Goal: Browse casually: Explore the website without a specific task or goal

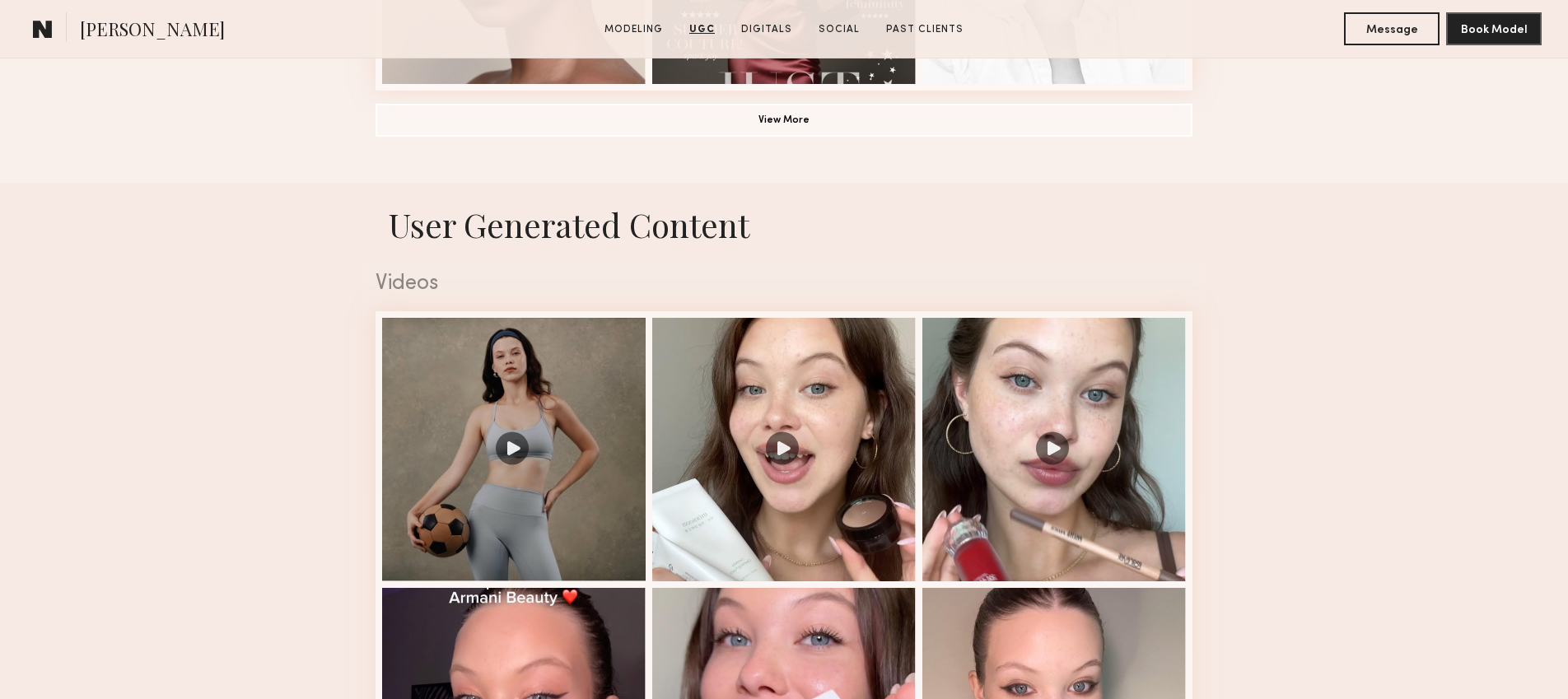
scroll to position [1480, 0]
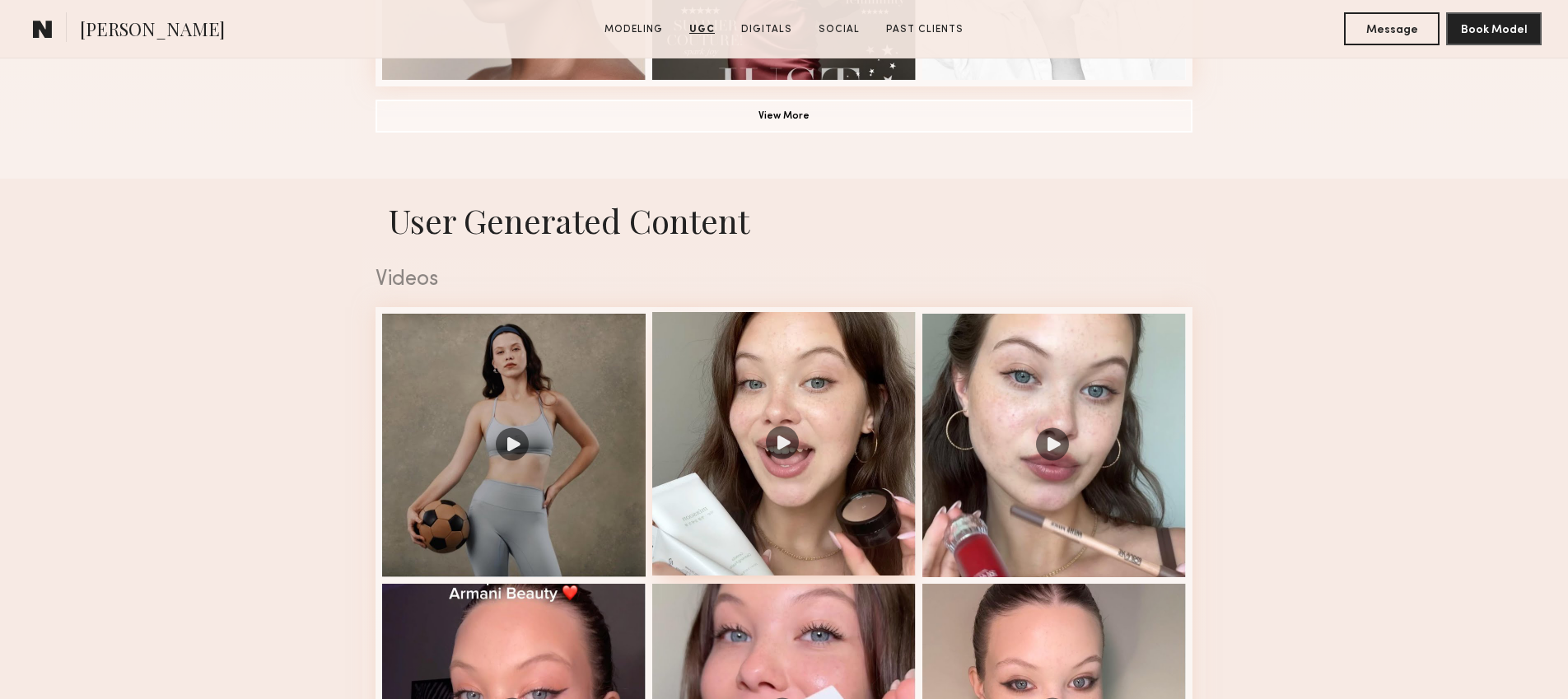
click at [735, 415] on div at bounding box center [783, 443] width 263 height 263
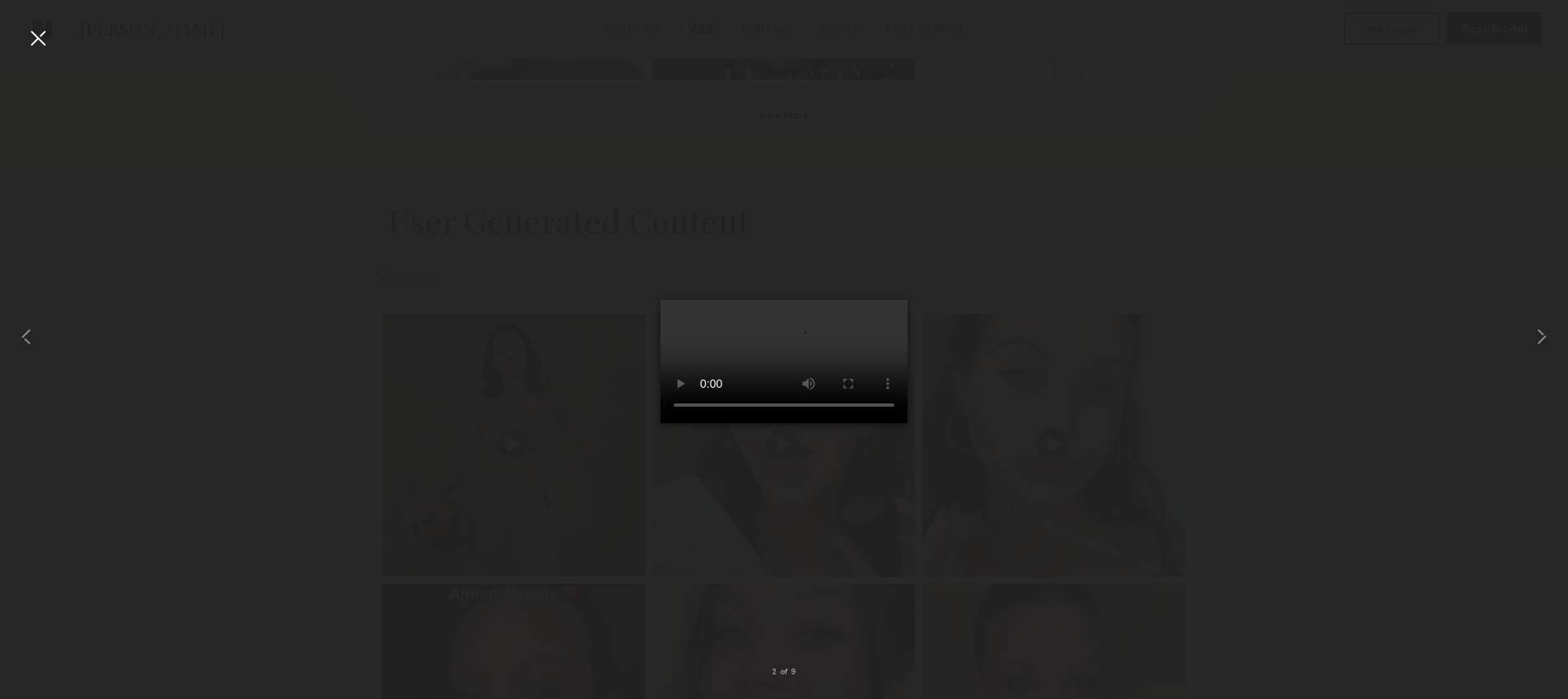
click at [618, 625] on div at bounding box center [784, 336] width 1568 height 620
click at [1212, 333] on div at bounding box center [784, 336] width 1568 height 620
click at [1047, 443] on div at bounding box center [784, 336] width 1568 height 620
click at [46, 46] on div at bounding box center [38, 38] width 26 height 26
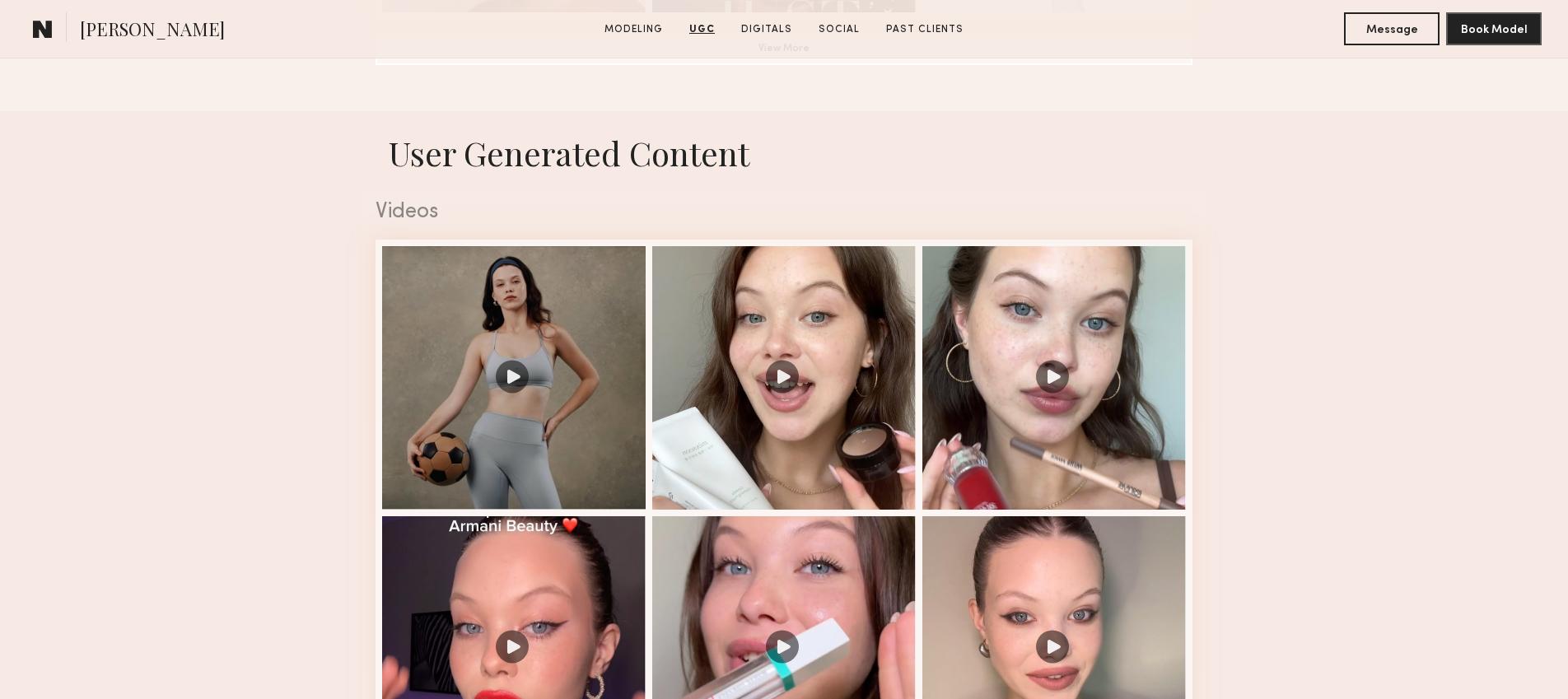
scroll to position [1708, 0]
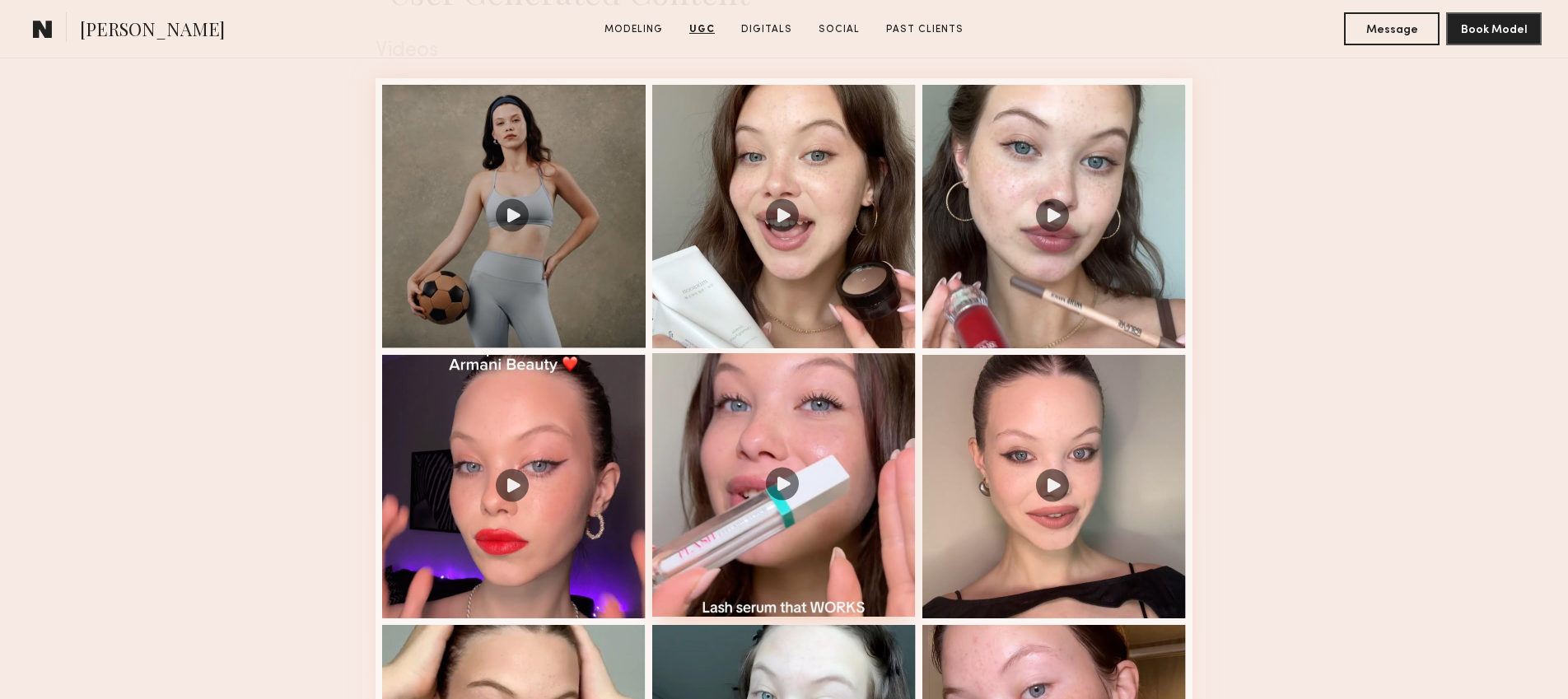
click at [872, 525] on div at bounding box center [783, 484] width 263 height 263
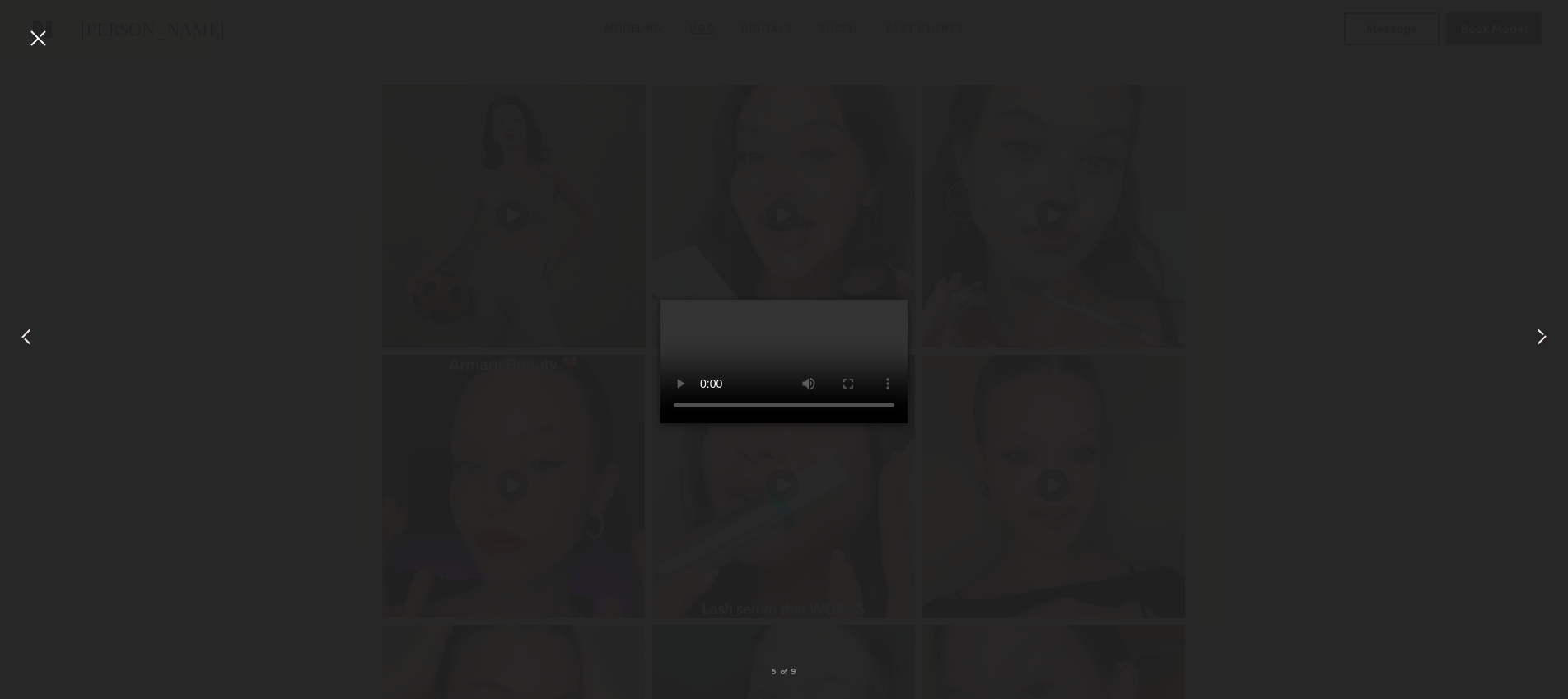
click at [39, 46] on div at bounding box center [38, 38] width 26 height 26
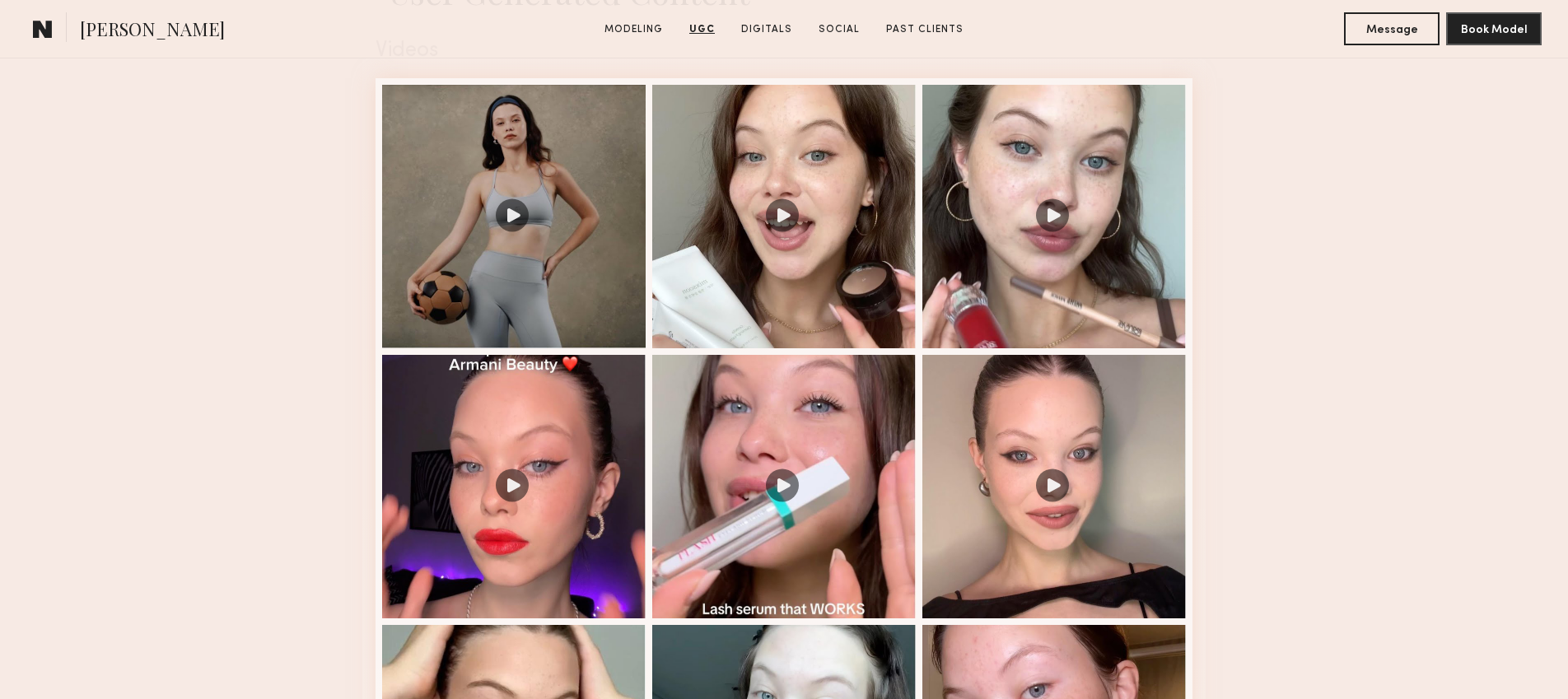
scroll to position [2094, 0]
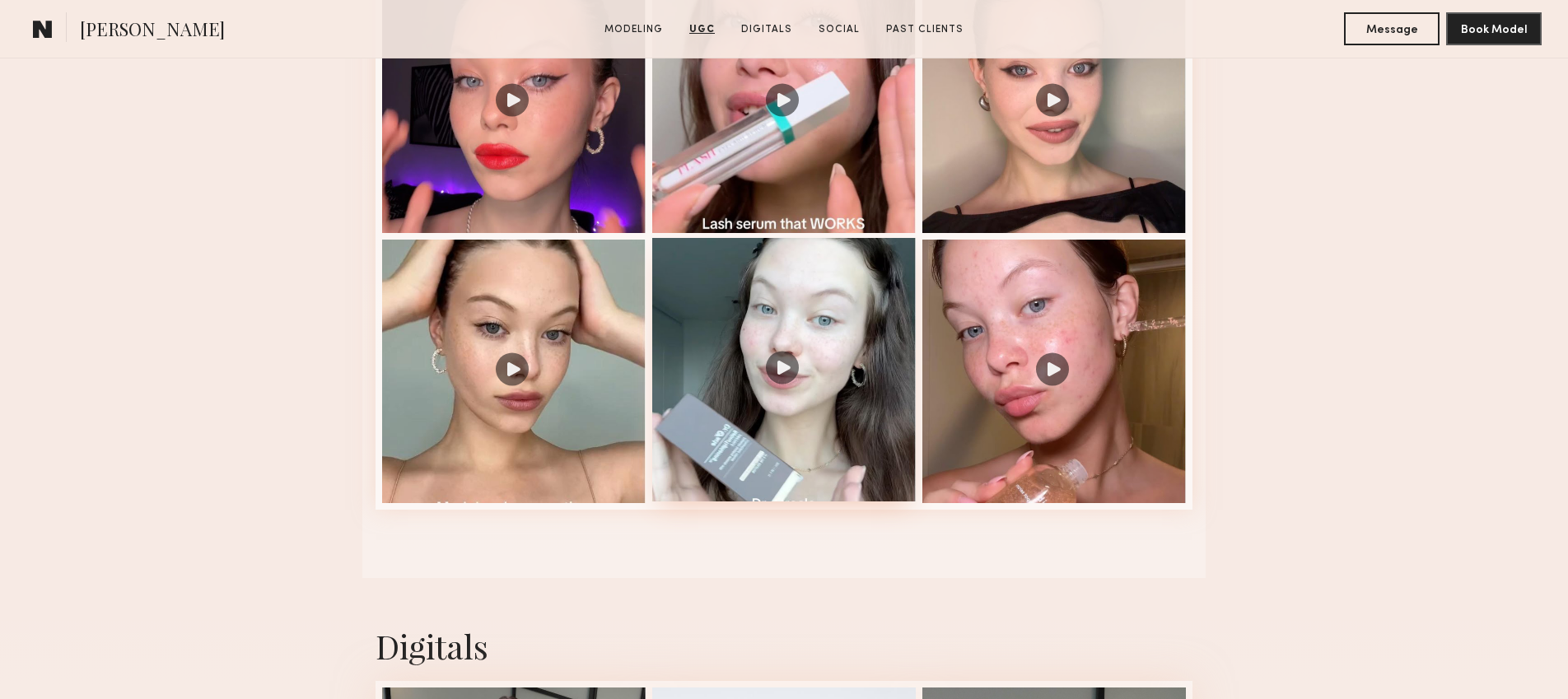
click at [800, 364] on div at bounding box center [783, 369] width 263 height 263
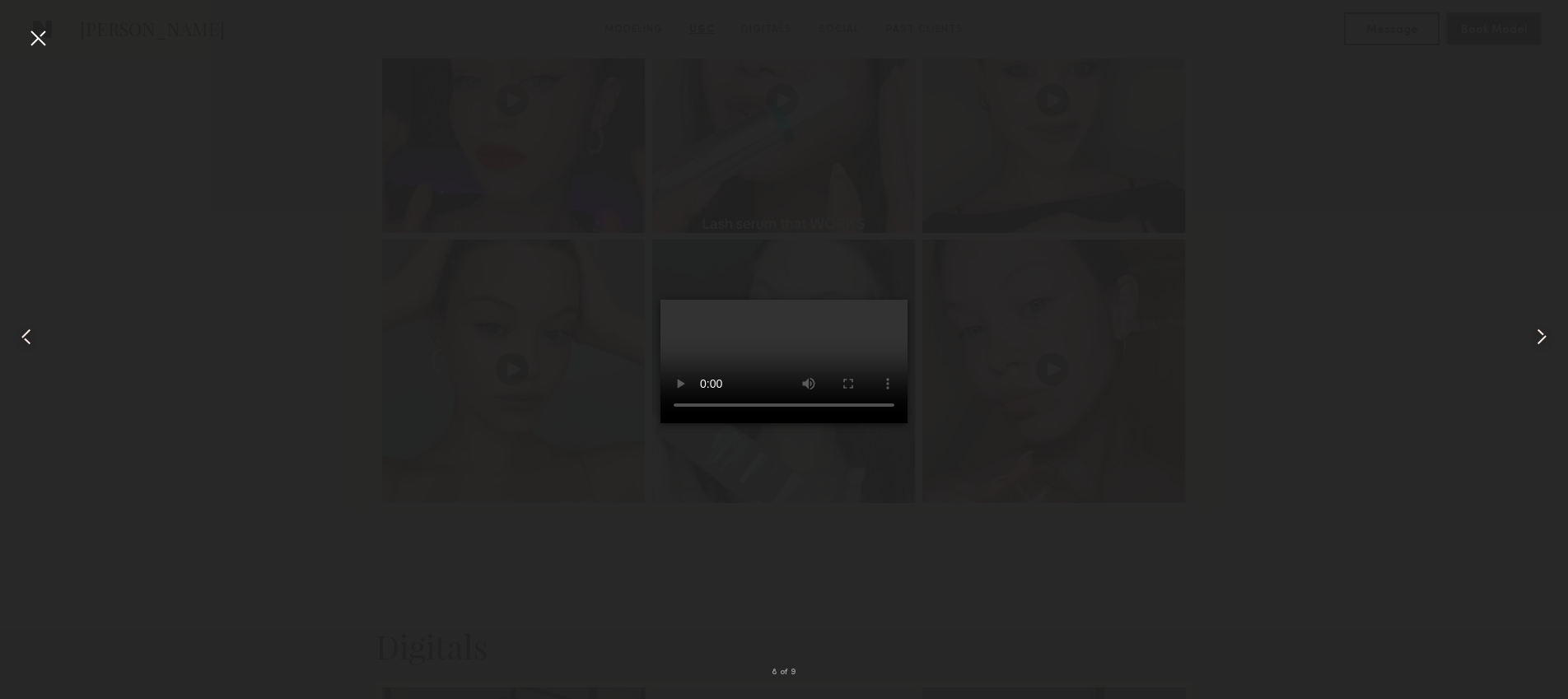
click at [45, 32] on div at bounding box center [38, 38] width 26 height 26
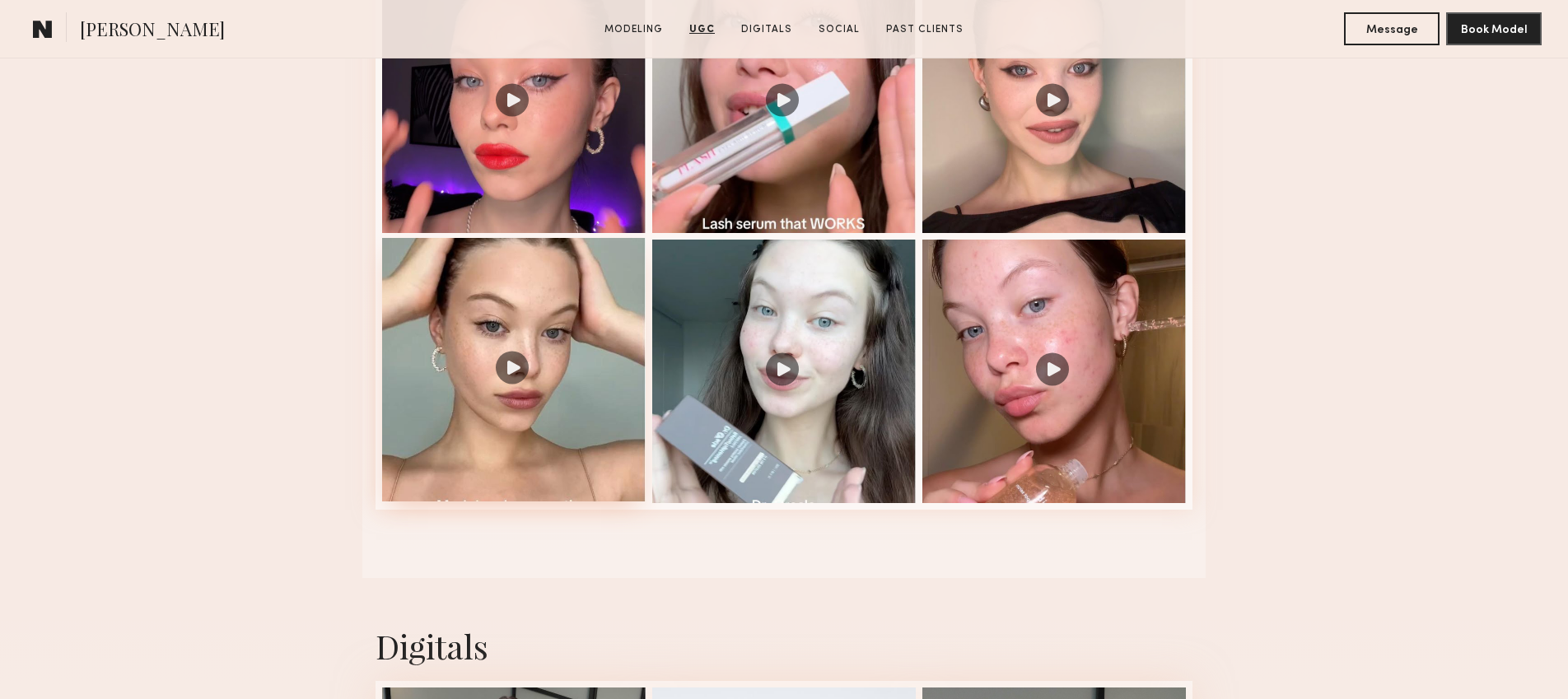
click at [500, 349] on div at bounding box center [513, 369] width 263 height 263
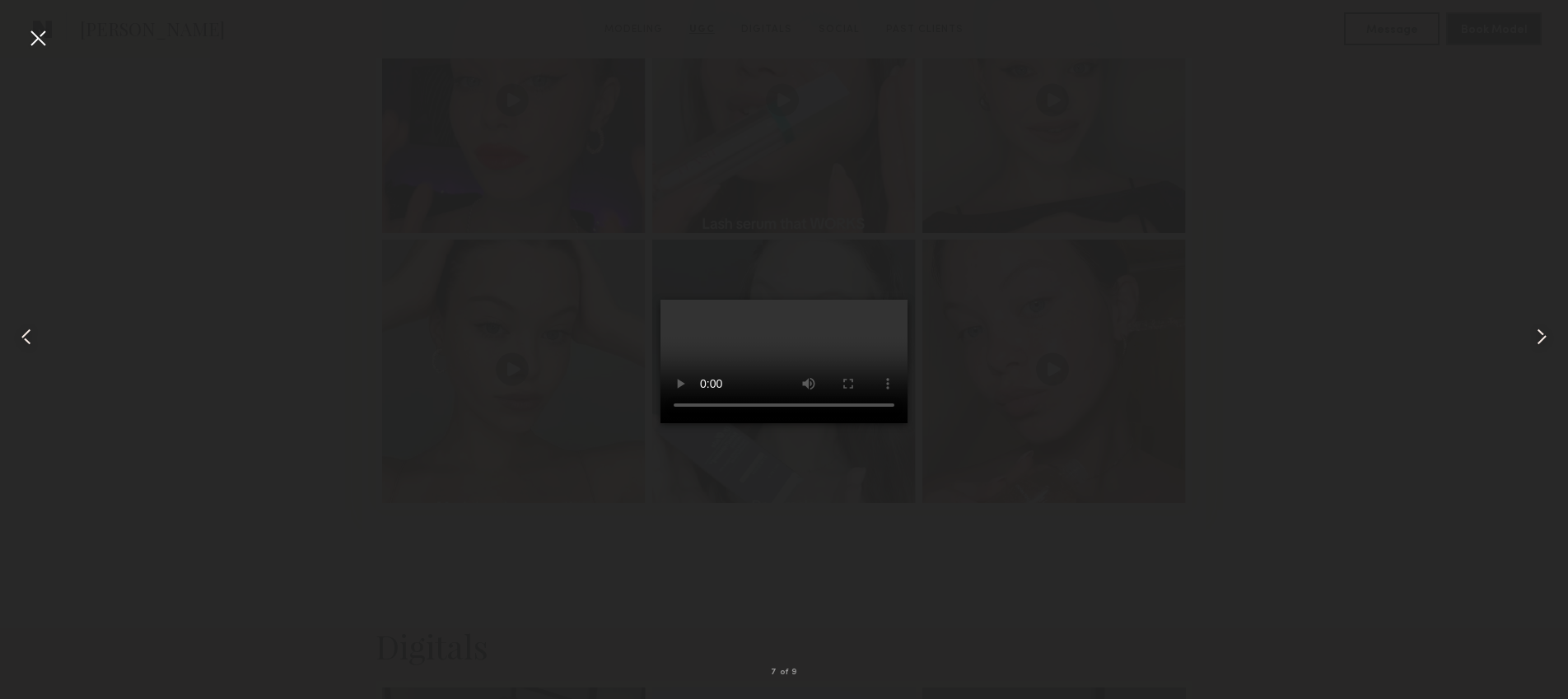
click at [33, 45] on div at bounding box center [38, 38] width 26 height 26
